Goal: Task Accomplishment & Management: Manage account settings

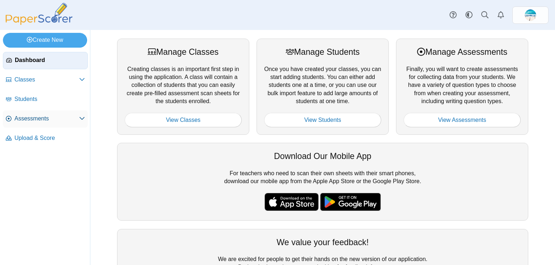
click at [32, 121] on span "Assessments" at bounding box center [46, 119] width 65 height 8
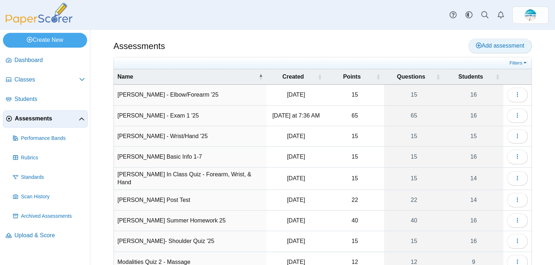
click at [508, 49] on span "Add assessment" at bounding box center [500, 46] width 48 height 6
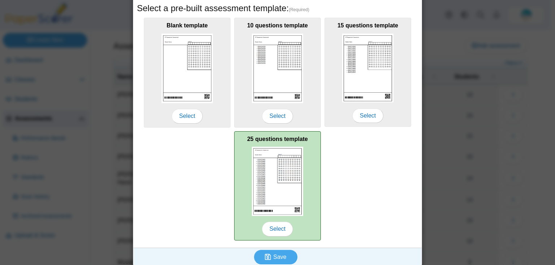
scroll to position [123, 0]
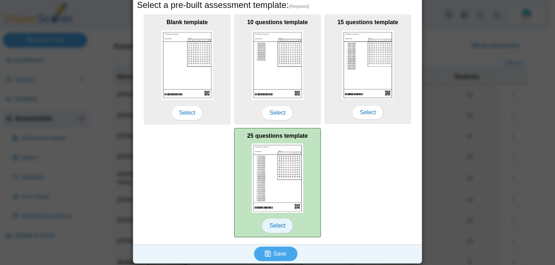
type input "**********"
click at [278, 228] on span "Select" at bounding box center [277, 226] width 31 height 14
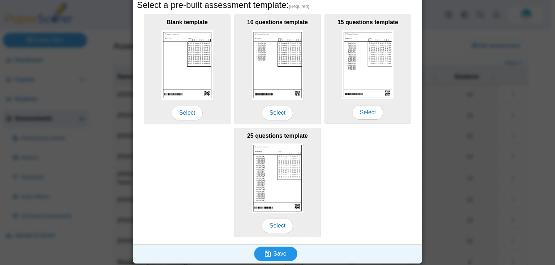
click at [278, 251] on span "Save" at bounding box center [279, 254] width 13 height 6
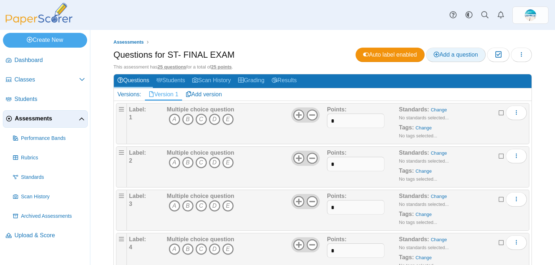
click at [455, 59] on link "Add a question" at bounding box center [456, 55] width 60 height 14
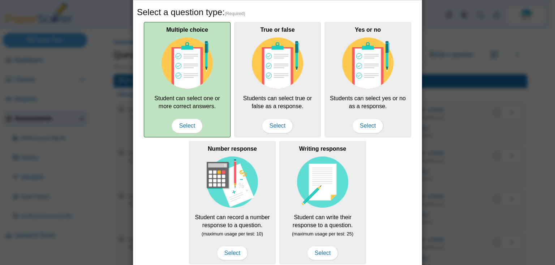
scroll to position [38, 0]
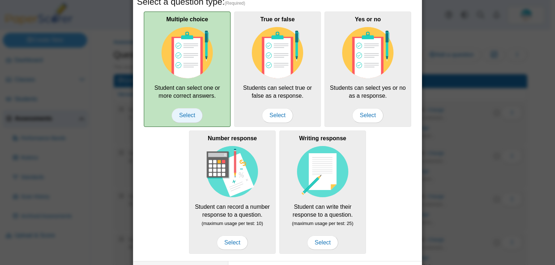
click at [190, 120] on span "Select" at bounding box center [186, 115] width 31 height 14
click at [189, 117] on span "Select" at bounding box center [186, 115] width 31 height 14
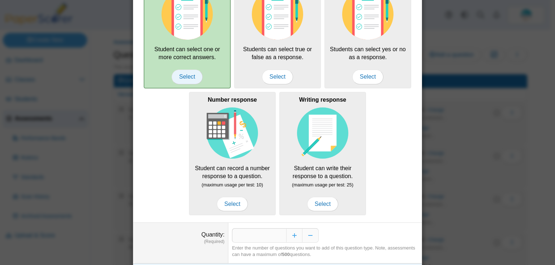
scroll to position [95, 0]
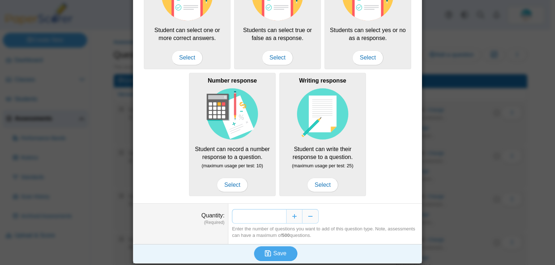
click at [281, 214] on input "*" at bounding box center [259, 216] width 54 height 14
type input "*"
type input "**"
click at [281, 251] on span "Save" at bounding box center [279, 254] width 13 height 6
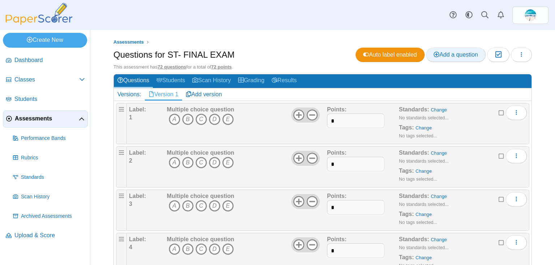
click at [453, 58] on link "Add a question" at bounding box center [456, 55] width 60 height 14
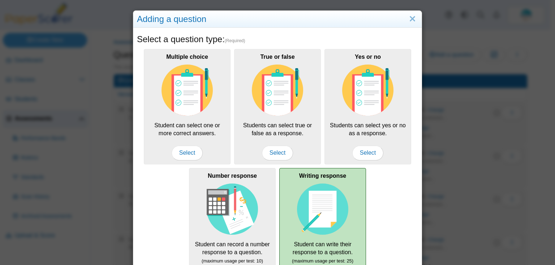
scroll to position [95, 0]
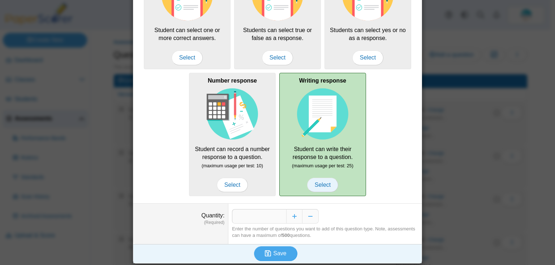
click at [318, 186] on span "Select" at bounding box center [322, 185] width 31 height 14
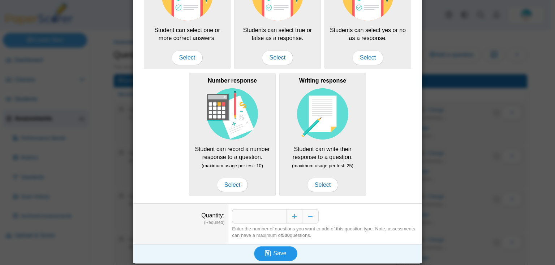
click at [275, 253] on span "Save" at bounding box center [279, 254] width 13 height 6
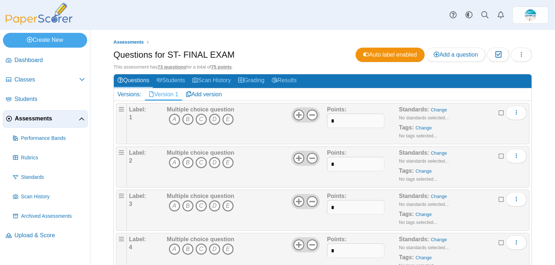
click at [547, 219] on html "Dashboard Classes Archived classes Students" at bounding box center [277, 132] width 555 height 265
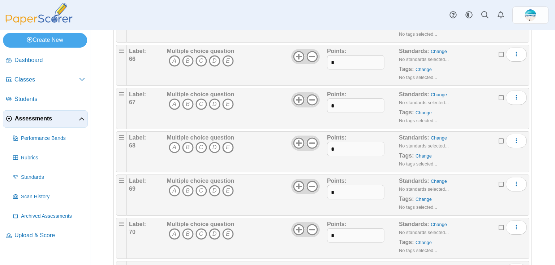
scroll to position [3003, 0]
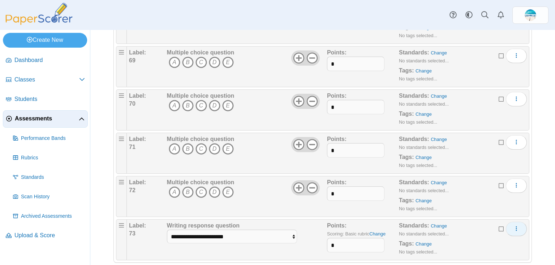
click at [516, 222] on button "More options" at bounding box center [515, 229] width 21 height 14
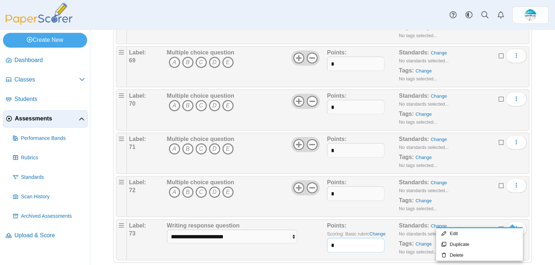
click at [353, 238] on input "*" at bounding box center [355, 245] width 57 height 14
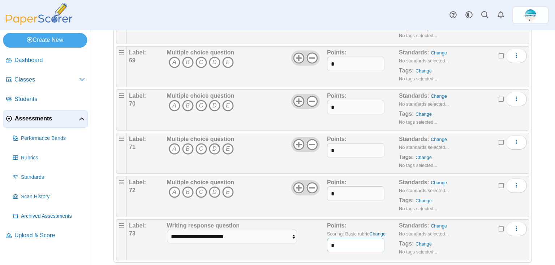
type input "*"
click at [465, 234] on div "Standards: Change No standards selected... Tags: Change No tags selected..." at bounding box center [453, 240] width 108 height 36
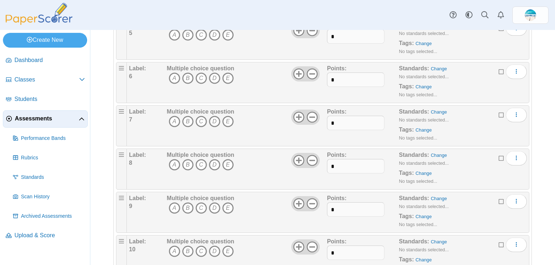
scroll to position [0, 0]
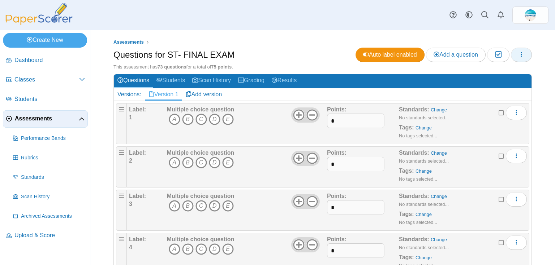
click at [518, 57] on icon "button" at bounding box center [521, 55] width 6 height 6
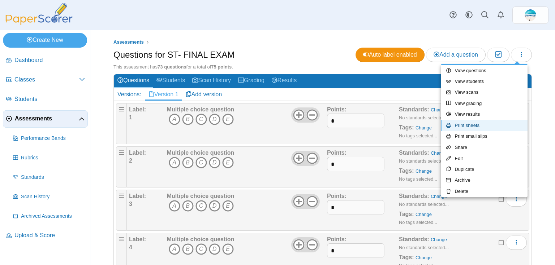
click at [479, 123] on link "Print sheets" at bounding box center [483, 125] width 87 height 11
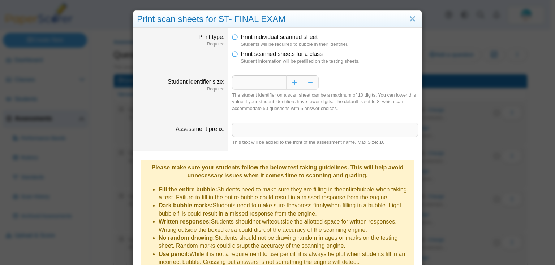
scroll to position [55, 0]
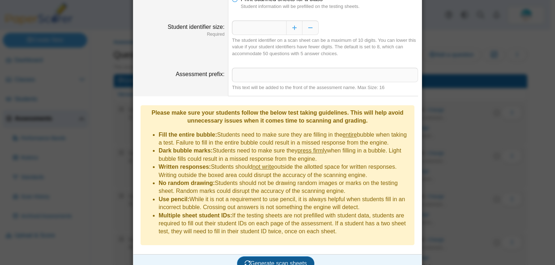
click at [260, 261] on span "Generate scan sheets" at bounding box center [275, 264] width 62 height 6
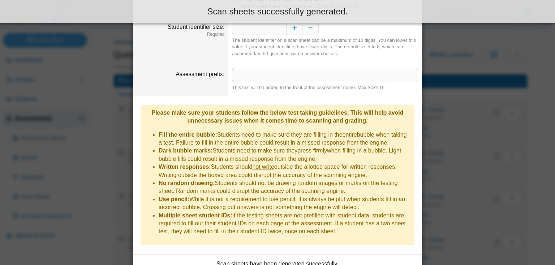
scroll to position [113, 0]
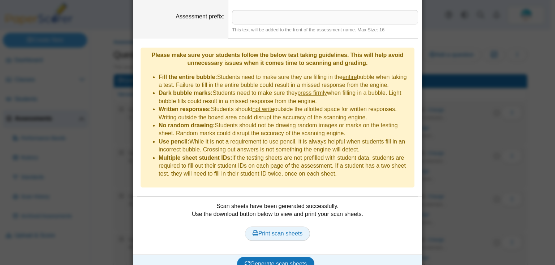
click at [272, 231] on span "Print scan sheets" at bounding box center [277, 234] width 50 height 6
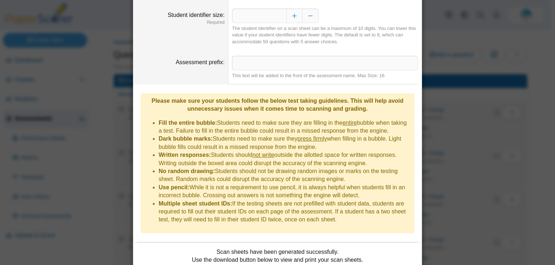
scroll to position [0, 0]
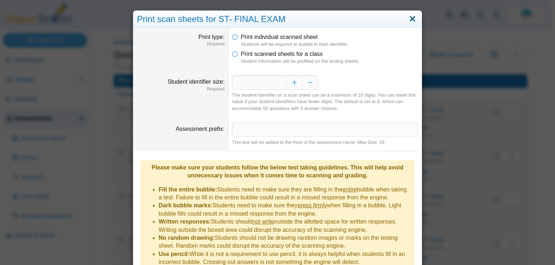
click at [412, 20] on link "Close" at bounding box center [412, 19] width 11 height 12
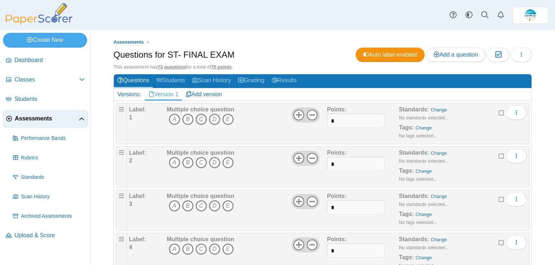
click at [198, 118] on icon "C" at bounding box center [201, 120] width 12 height 12
click at [175, 161] on icon "A" at bounding box center [175, 163] width 12 height 12
click at [172, 206] on icon "A" at bounding box center [175, 206] width 12 height 12
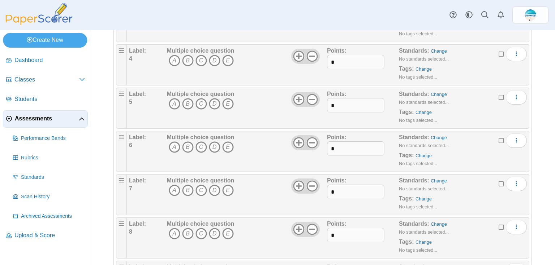
scroll to position [202, 0]
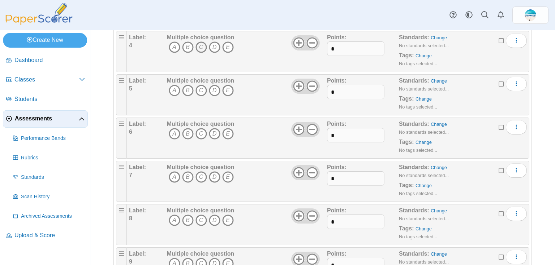
click at [201, 45] on icon "C" at bounding box center [201, 48] width 12 height 12
click at [213, 91] on icon "D" at bounding box center [215, 91] width 12 height 12
click at [202, 131] on icon "C" at bounding box center [201, 134] width 12 height 12
click at [199, 173] on icon "C" at bounding box center [201, 177] width 12 height 12
click at [174, 218] on icon "A" at bounding box center [175, 221] width 12 height 12
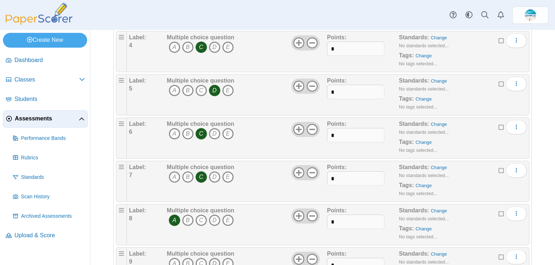
click at [217, 259] on icon "D" at bounding box center [215, 264] width 12 height 12
click at [199, 220] on icon "C" at bounding box center [201, 221] width 12 height 12
click at [209, 260] on icon "D" at bounding box center [215, 264] width 12 height 12
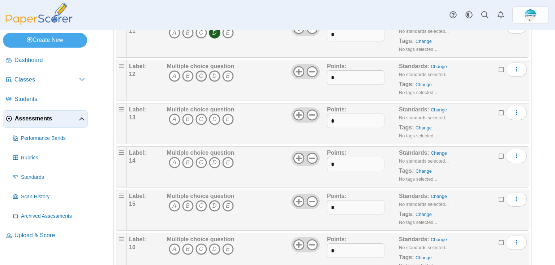
click at [201, 73] on icon "C" at bounding box center [201, 76] width 12 height 12
click at [201, 117] on icon "C" at bounding box center [201, 120] width 12 height 12
click at [170, 160] on icon "A" at bounding box center [175, 163] width 12 height 12
click at [213, 203] on icon "D" at bounding box center [215, 206] width 12 height 12
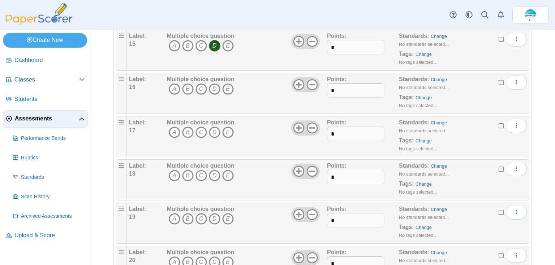
scroll to position [693, 0]
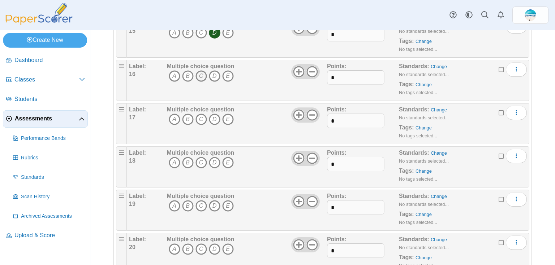
click at [201, 77] on icon "C" at bounding box center [201, 76] width 12 height 12
click at [189, 118] on icon "B" at bounding box center [188, 120] width 12 height 12
click at [197, 159] on icon "C" at bounding box center [201, 163] width 12 height 12
click at [198, 204] on icon "C" at bounding box center [201, 206] width 12 height 12
click at [198, 244] on icon "C" at bounding box center [201, 250] width 12 height 12
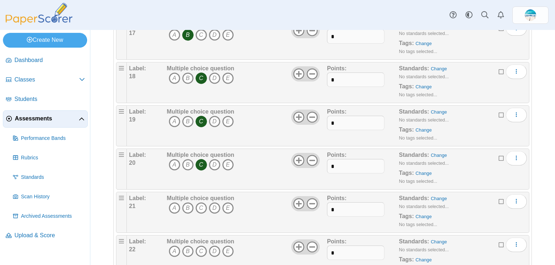
scroll to position [780, 0]
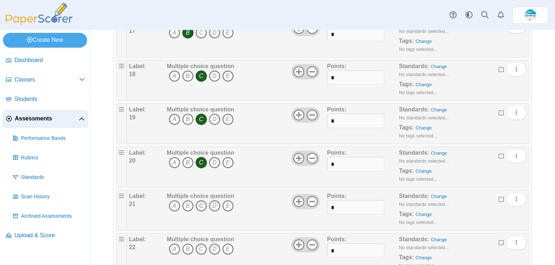
click at [204, 202] on icon "C" at bounding box center [201, 206] width 12 height 12
click at [202, 244] on icon "C" at bounding box center [201, 250] width 12 height 12
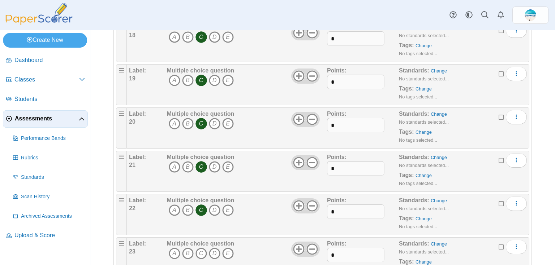
scroll to position [953, 0]
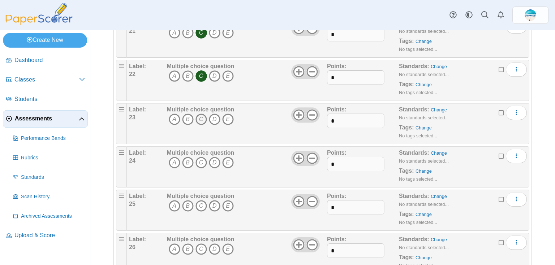
click at [198, 118] on icon "C" at bounding box center [201, 120] width 12 height 12
drag, startPoint x: 190, startPoint y: 161, endPoint x: 190, endPoint y: 172, distance: 10.9
click at [189, 161] on icon "B" at bounding box center [188, 163] width 12 height 12
click at [204, 204] on icon "C" at bounding box center [201, 206] width 12 height 12
click at [201, 247] on icon "C" at bounding box center [201, 250] width 12 height 12
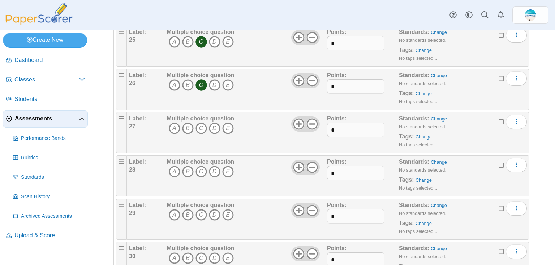
scroll to position [1126, 0]
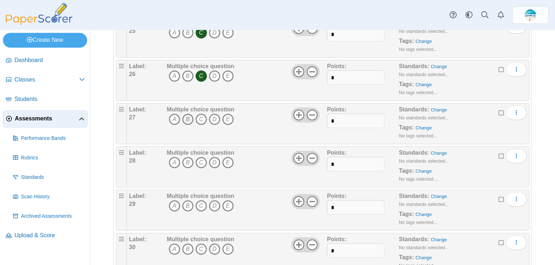
click at [186, 117] on icon "B" at bounding box center [188, 120] width 12 height 12
click at [201, 158] on icon "C" at bounding box center [201, 163] width 12 height 12
click at [218, 203] on icon "D" at bounding box center [215, 206] width 12 height 12
click at [171, 244] on icon "A" at bounding box center [175, 250] width 12 height 12
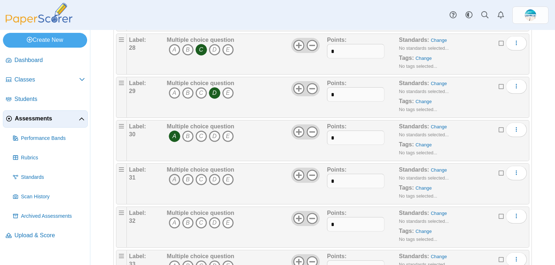
scroll to position [1242, 0]
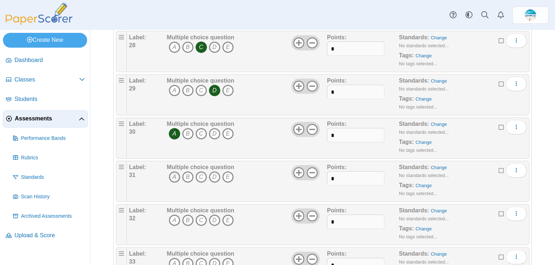
click at [173, 175] on icon "A" at bounding box center [175, 177] width 12 height 12
click at [202, 215] on icon "C" at bounding box center [201, 221] width 12 height 12
click at [186, 258] on icon "B" at bounding box center [188, 264] width 12 height 12
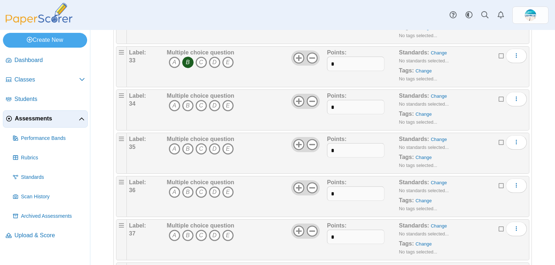
scroll to position [1444, 0]
click at [205, 103] on icon "C" at bounding box center [201, 105] width 12 height 12
click at [212, 143] on icon "D" at bounding box center [215, 149] width 12 height 12
click at [213, 186] on icon "D" at bounding box center [215, 192] width 12 height 12
click at [175, 229] on icon "A" at bounding box center [175, 235] width 12 height 12
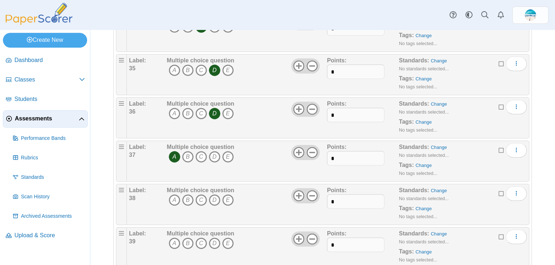
scroll to position [1531, 0]
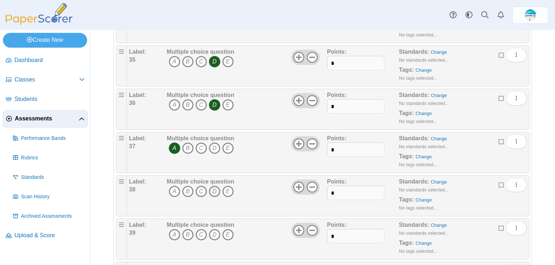
click at [212, 187] on icon "D" at bounding box center [215, 192] width 12 height 12
click at [185, 229] on icon "B" at bounding box center [188, 235] width 12 height 12
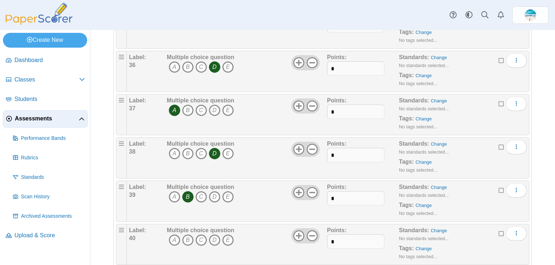
scroll to position [1618, 0]
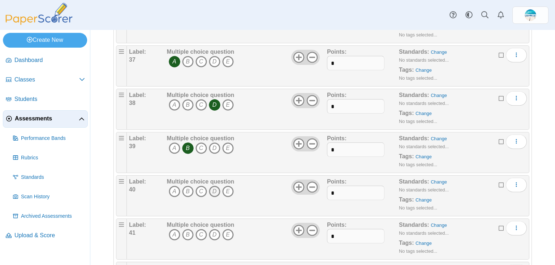
click at [209, 188] on icon "D" at bounding box center [215, 192] width 12 height 12
click at [215, 230] on icon "D" at bounding box center [215, 235] width 12 height 12
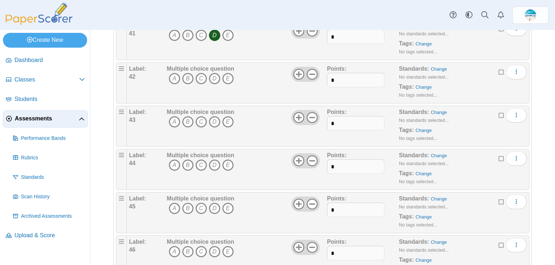
scroll to position [1820, 0]
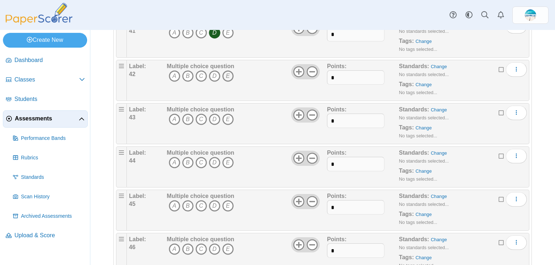
click at [230, 70] on icon "E" at bounding box center [228, 76] width 12 height 12
click at [175, 114] on icon "A" at bounding box center [175, 120] width 12 height 12
click at [189, 157] on icon "B" at bounding box center [188, 163] width 12 height 12
click at [200, 201] on icon "C" at bounding box center [201, 206] width 12 height 12
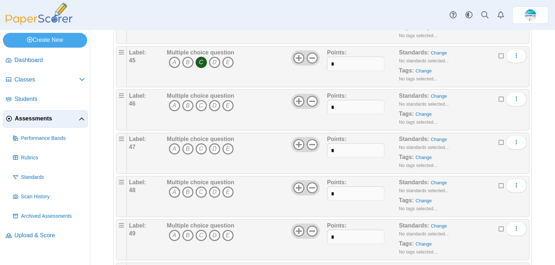
scroll to position [1964, 0]
click at [172, 99] on icon "A" at bounding box center [175, 105] width 12 height 12
click at [217, 143] on icon "D" at bounding box center [215, 149] width 12 height 12
click at [226, 186] on icon "E" at bounding box center [228, 192] width 12 height 12
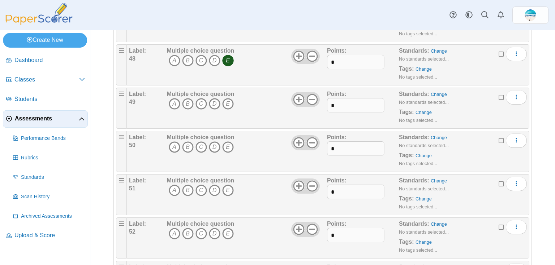
scroll to position [2109, 0]
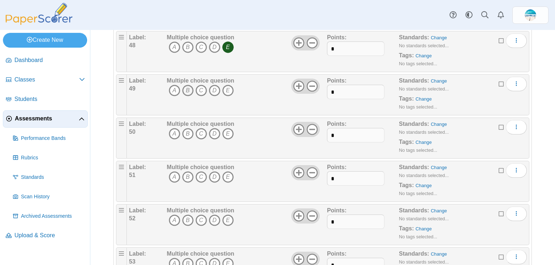
click at [183, 85] on icon "B" at bounding box center [188, 91] width 12 height 12
click at [201, 128] on icon "C" at bounding box center [201, 134] width 12 height 12
click at [228, 171] on icon "E" at bounding box center [228, 177] width 12 height 12
click at [186, 215] on icon "B" at bounding box center [188, 221] width 12 height 12
click at [214, 258] on icon "D" at bounding box center [215, 264] width 12 height 12
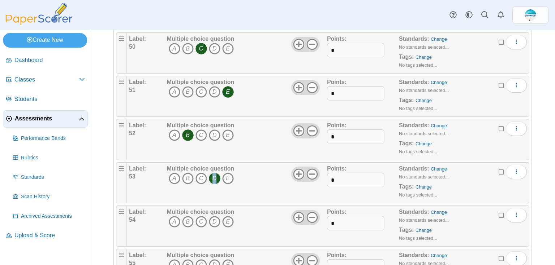
scroll to position [2224, 0]
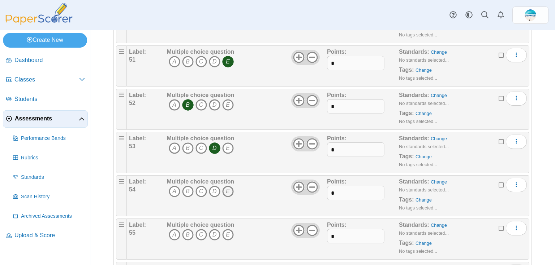
click at [227, 186] on icon "E" at bounding box center [228, 192] width 12 height 12
click at [174, 229] on icon "A" at bounding box center [175, 235] width 12 height 12
click at [214, 186] on icon "D" at bounding box center [215, 192] width 12 height 12
click at [202, 230] on icon "C" at bounding box center [201, 235] width 12 height 12
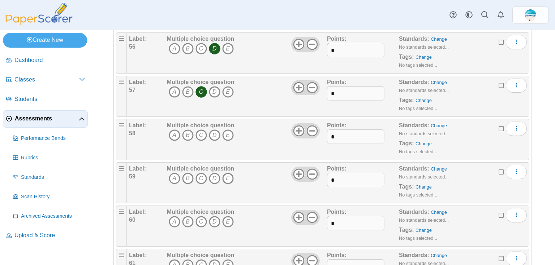
scroll to position [2455, 0]
click at [213, 128] on icon "D" at bounding box center [215, 134] width 12 height 12
click at [229, 171] on icon "E" at bounding box center [228, 177] width 12 height 12
click at [202, 215] on icon "C" at bounding box center [201, 221] width 12 height 12
click at [187, 258] on icon "B" at bounding box center [188, 264] width 12 height 12
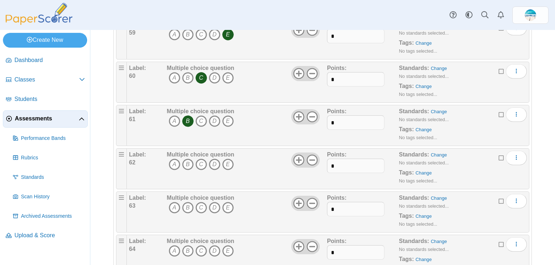
scroll to position [2600, 0]
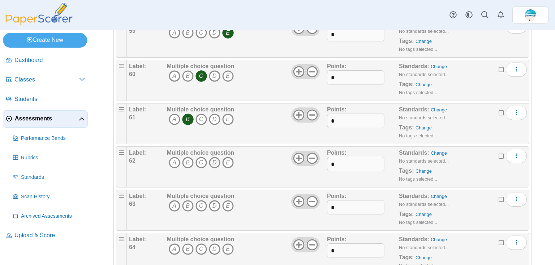
click at [213, 157] on icon "D" at bounding box center [215, 163] width 12 height 12
click at [201, 200] on icon "C" at bounding box center [201, 206] width 12 height 12
click at [215, 244] on icon "D" at bounding box center [215, 250] width 12 height 12
click at [225, 200] on icon "E" at bounding box center [228, 206] width 12 height 12
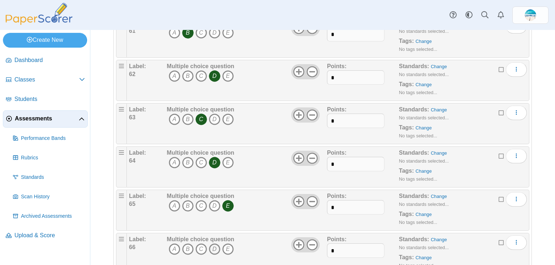
click at [214, 244] on icon "D" at bounding box center [215, 250] width 12 height 12
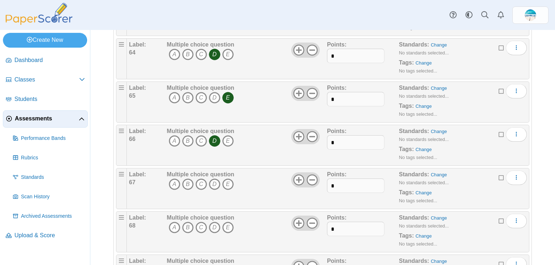
scroll to position [2802, 0]
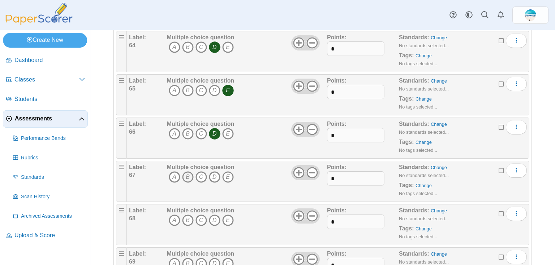
click at [189, 171] on icon "B" at bounding box center [188, 177] width 12 height 12
click at [198, 215] on icon "C" at bounding box center [201, 221] width 12 height 12
click at [213, 258] on icon "D" at bounding box center [215, 264] width 12 height 12
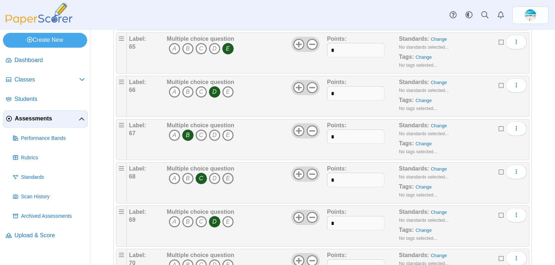
scroll to position [2888, 0]
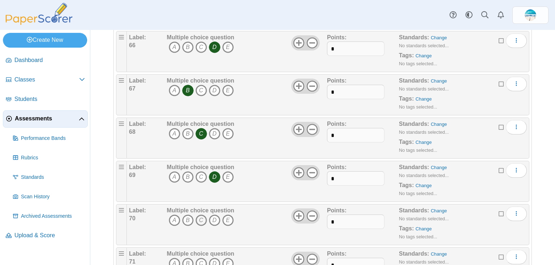
click at [204, 215] on icon "C" at bounding box center [201, 221] width 12 height 12
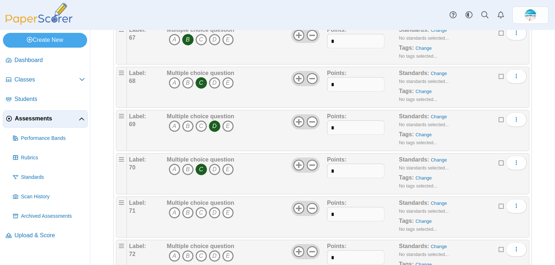
scroll to position [2946, 0]
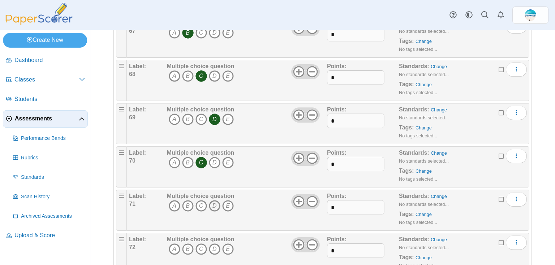
drag, startPoint x: 214, startPoint y: 187, endPoint x: 212, endPoint y: 193, distance: 6.3
click at [212, 193] on b "Multiple choice question" at bounding box center [201, 196] width 68 height 6
click at [212, 200] on icon "D" at bounding box center [215, 206] width 12 height 12
click at [176, 244] on icon "A" at bounding box center [175, 250] width 12 height 12
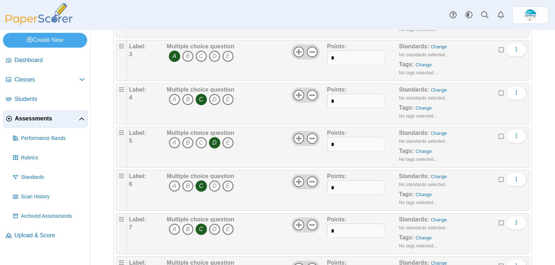
scroll to position [0, 0]
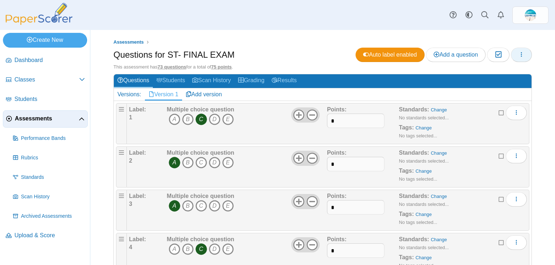
click at [518, 52] on icon "button" at bounding box center [521, 55] width 6 height 6
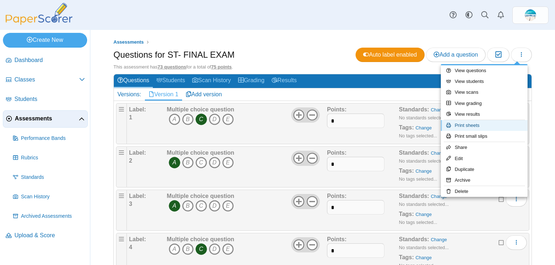
click at [481, 123] on link "Print sheets" at bounding box center [483, 125] width 87 height 11
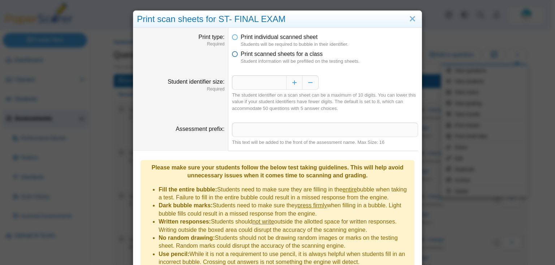
click at [264, 55] on span "Print scanned sheets for a class" at bounding box center [281, 54] width 82 height 6
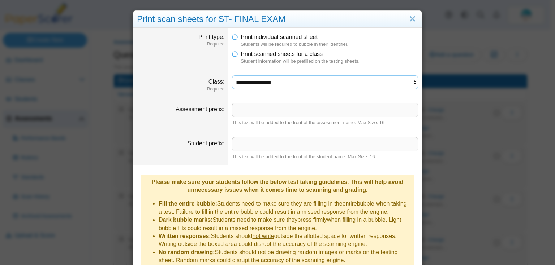
click at [301, 84] on select "**********" at bounding box center [325, 82] width 186 height 14
select select "**********"
click at [232, 75] on select "**********" at bounding box center [325, 82] width 186 height 14
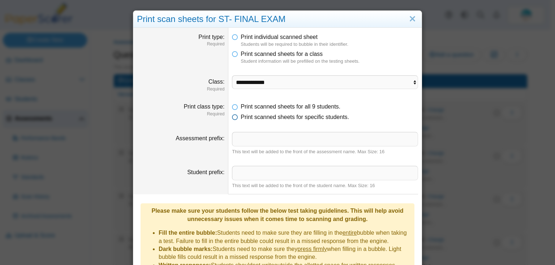
click at [295, 120] on span "Print scanned sheets for specific students." at bounding box center [294, 117] width 108 height 6
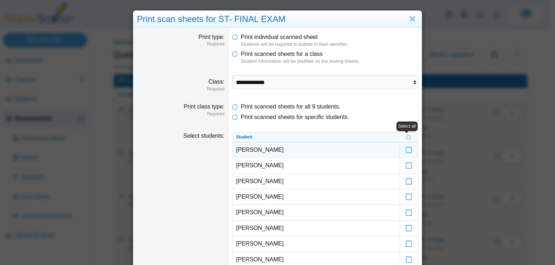
scroll to position [87, 0]
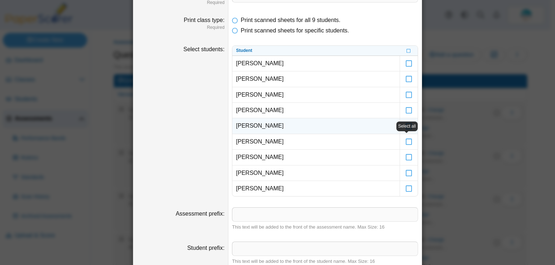
click at [390, 133] on td "[PERSON_NAME]" at bounding box center [315, 126] width 167 height 16
click at [405, 126] on icon at bounding box center [408, 123] width 7 height 6
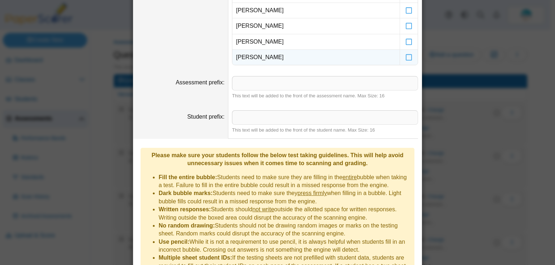
scroll to position [260, 0]
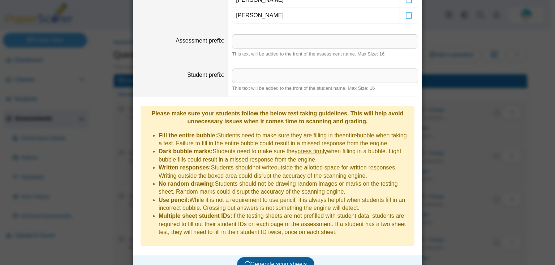
click at [262, 261] on span "Generate scan sheets" at bounding box center [275, 264] width 62 height 6
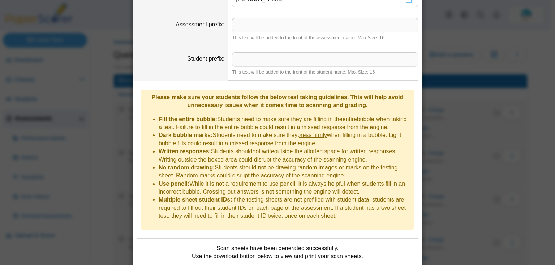
scroll to position [318, 0]
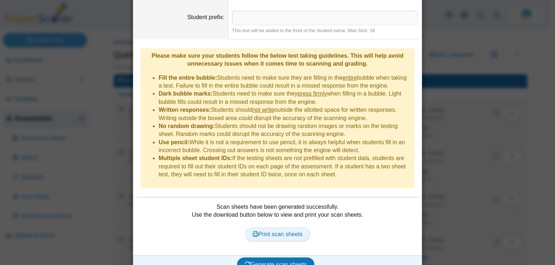
click at [266, 231] on span "Print scan sheets" at bounding box center [277, 234] width 50 height 6
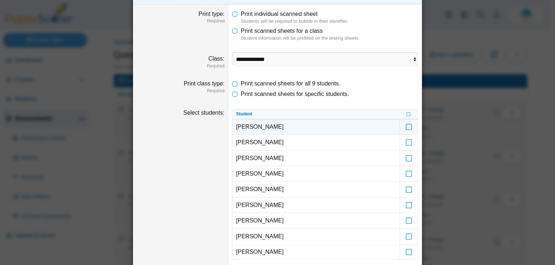
scroll to position [0, 0]
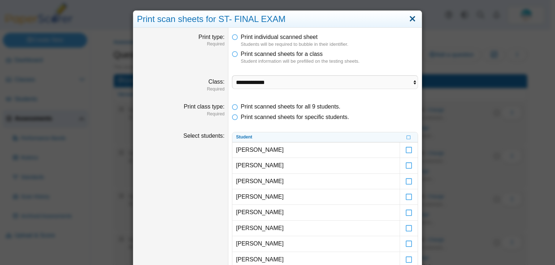
click at [407, 21] on link "Close" at bounding box center [412, 19] width 11 height 12
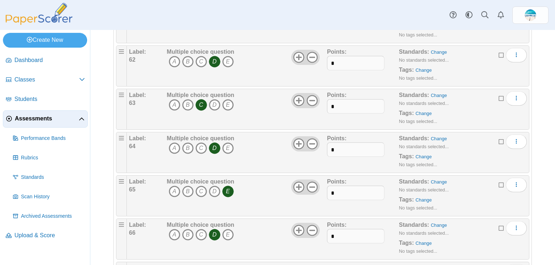
scroll to position [3003, 0]
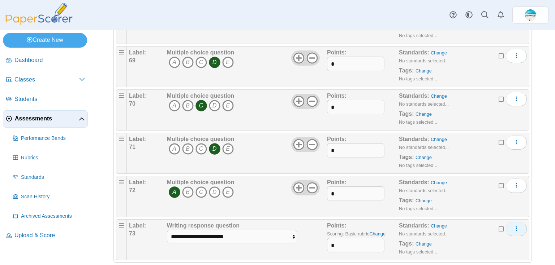
click at [513, 226] on icon "More options" at bounding box center [516, 229] width 6 height 6
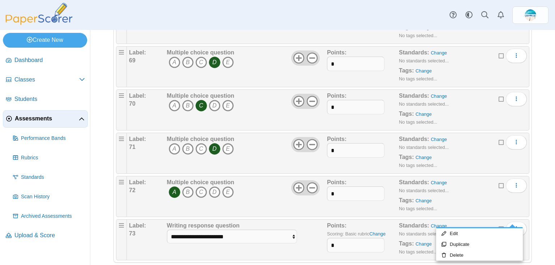
click at [536, 211] on div "Assessments Questions for ST- FINAL EXAM Auto label enabled Add a question Mode…" at bounding box center [322, 147] width 464 height 235
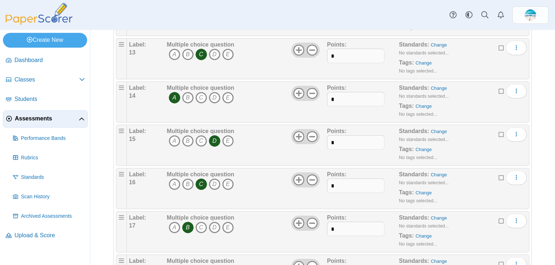
scroll to position [0, 0]
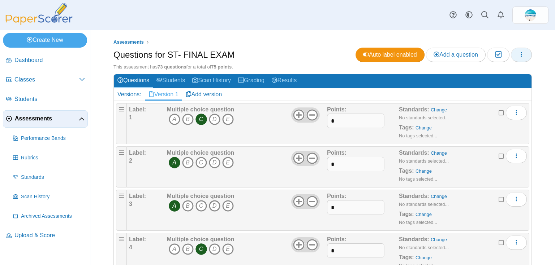
click at [520, 58] on button "button" at bounding box center [521, 55] width 21 height 14
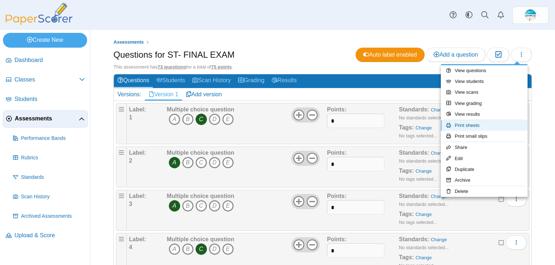
click at [479, 124] on link "Print sheets" at bounding box center [483, 125] width 87 height 11
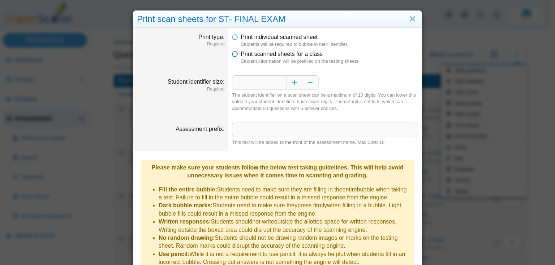
click at [286, 56] on span "Print scanned sheets for a class" at bounding box center [281, 54] width 82 height 6
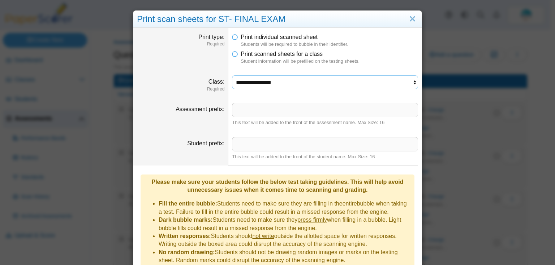
click at [363, 82] on select "**********" at bounding box center [325, 82] width 186 height 14
select select "**********"
click at [232, 75] on select "**********" at bounding box center [325, 82] width 186 height 14
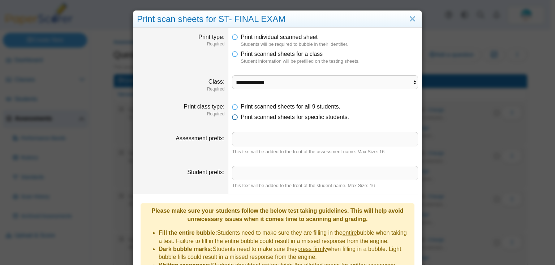
click at [301, 120] on span "Print scanned sheets for specific students." at bounding box center [294, 117] width 108 height 6
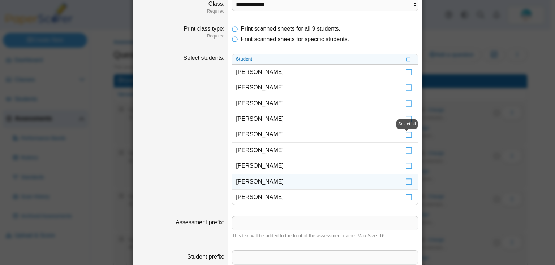
scroll to position [87, 0]
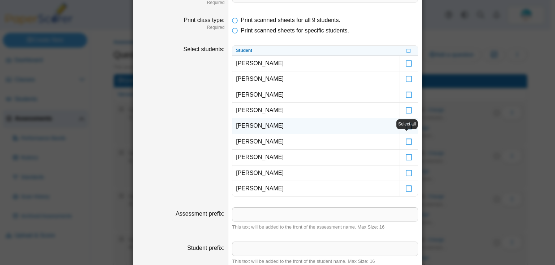
click at [414, 131] on label at bounding box center [409, 125] width 18 height 15
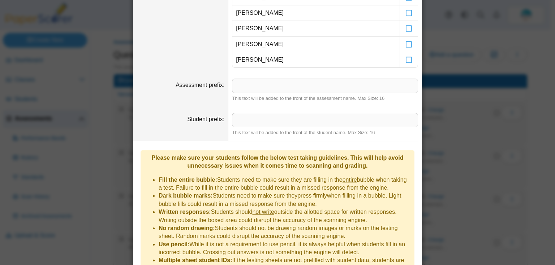
scroll to position [260, 0]
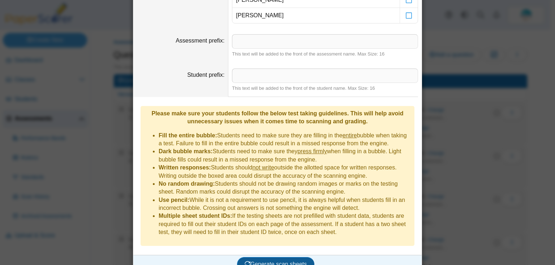
click at [267, 257] on button "Generate scan sheets" at bounding box center [276, 264] width 78 height 14
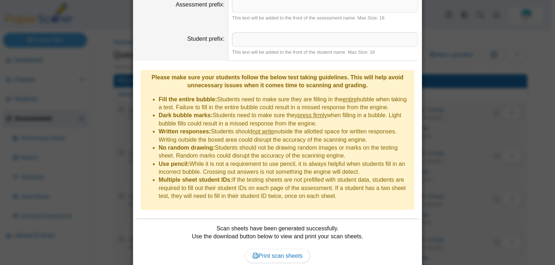
scroll to position [318, 0]
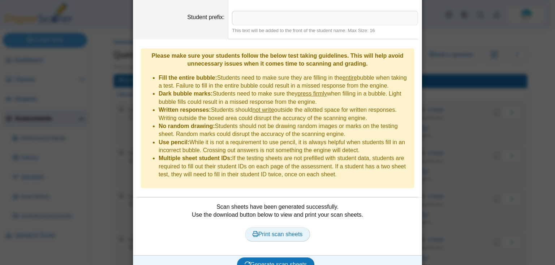
click at [266, 228] on link "Print scan sheets" at bounding box center [277, 234] width 65 height 14
